Goal: Navigation & Orientation: Find specific page/section

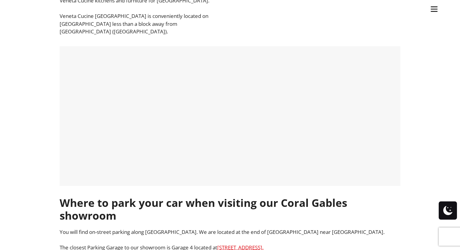
scroll to position [255, 0]
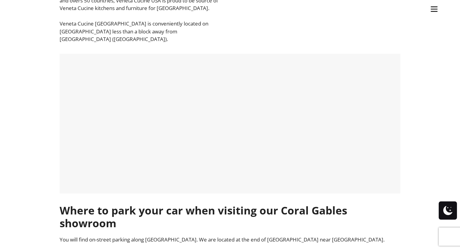
click at [393, 172] on div at bounding box center [230, 123] width 338 height 137
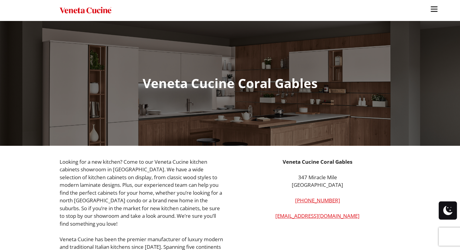
click at [66, 7] on img "Site" at bounding box center [86, 10] width 52 height 9
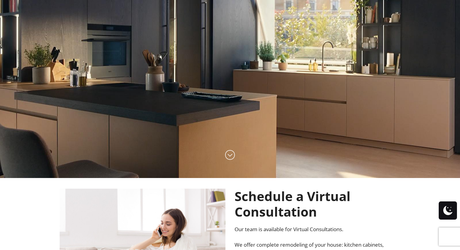
scroll to position [19, 0]
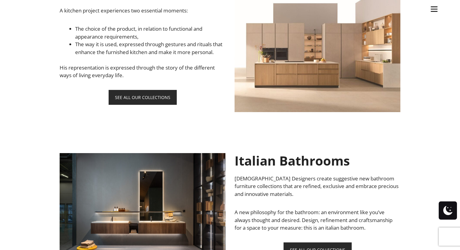
click at [435, 12] on img "Site" at bounding box center [434, 9] width 9 height 9
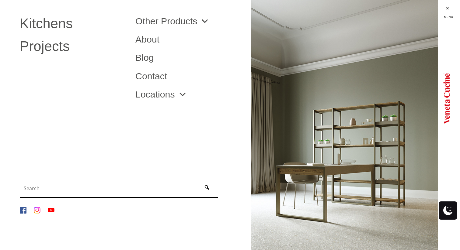
scroll to position [418, 0]
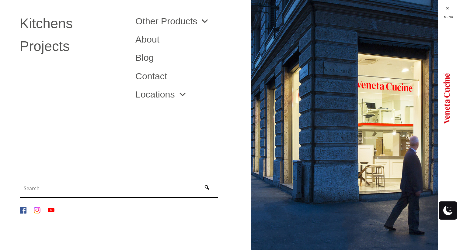
click at [449, 9] on link "Site" at bounding box center [448, 9] width 23 height 18
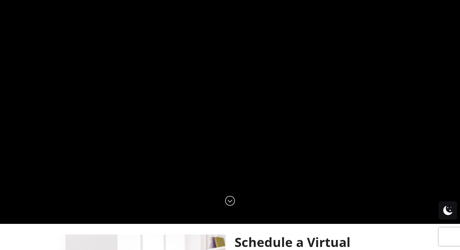
scroll to position [0, 0]
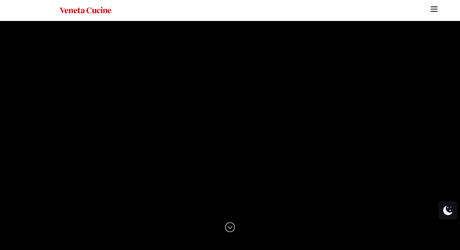
click at [346, 131] on video at bounding box center [230, 136] width 460 height 230
